Goal: Navigation & Orientation: Find specific page/section

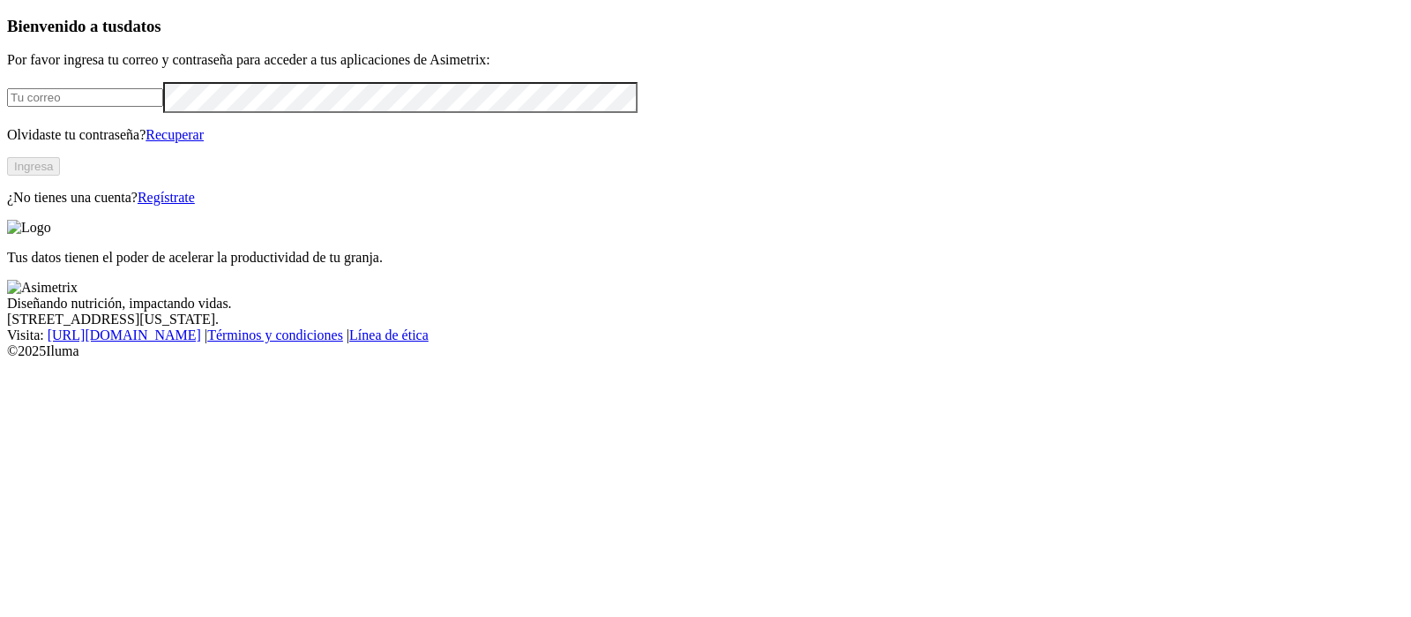
type input "[EMAIL_ADDRESS][PERSON_NAME][DOMAIN_NAME]"
click at [60, 176] on button "Ingresa" at bounding box center [33, 166] width 53 height 19
